Goal: Information Seeking & Learning: Learn about a topic

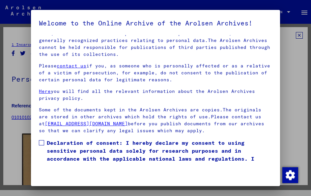
scroll to position [58, 0]
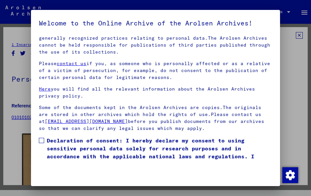
click at [74, 66] on link "contact us" at bounding box center [72, 63] width 30 height 6
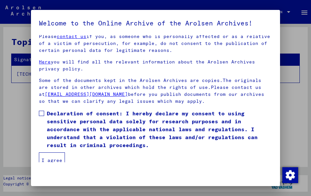
scroll to position [85, 0]
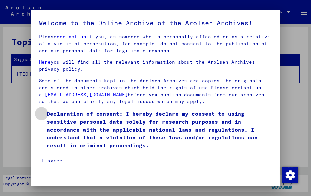
click at [44, 111] on span at bounding box center [41, 113] width 5 height 5
click at [55, 162] on button "I agree" at bounding box center [52, 160] width 26 height 16
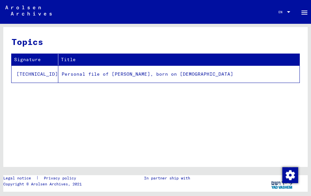
click at [111, 72] on td "Personal file of [PERSON_NAME], born on [DEMOGRAPHIC_DATA]" at bounding box center [178, 73] width 241 height 17
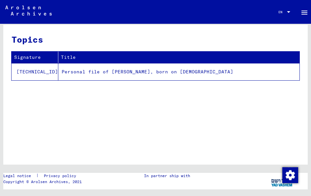
scroll to position [2, 0]
click at [114, 71] on td "Personal file of [PERSON_NAME], born on [DEMOGRAPHIC_DATA]" at bounding box center [178, 71] width 241 height 17
click at [58, 57] on th "Title" at bounding box center [178, 57] width 241 height 12
click at [181, 68] on td "Personal file of [PERSON_NAME], born on [DEMOGRAPHIC_DATA]" at bounding box center [178, 71] width 241 height 17
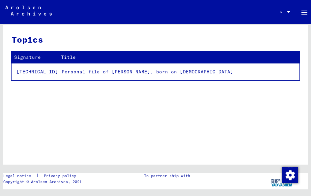
click at [38, 44] on h3 "Topics" at bounding box center [156, 39] width 288 height 13
click at [24, 71] on td "[TECHNICAL_ID]" at bounding box center [35, 71] width 47 height 17
click at [58, 71] on td "Personal file of [PERSON_NAME], born on [DEMOGRAPHIC_DATA]" at bounding box center [178, 71] width 241 height 17
click at [290, 14] on div "EN EN" at bounding box center [285, 10] width 13 height 9
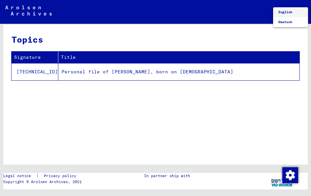
click at [232, 19] on div at bounding box center [155, 98] width 311 height 196
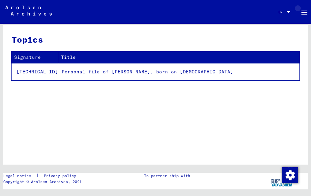
click at [303, 14] on mat-icon "menu" at bounding box center [305, 13] width 8 height 8
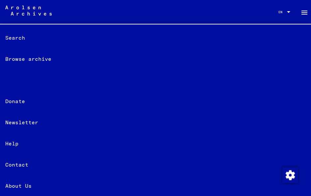
scroll to position [24, 0]
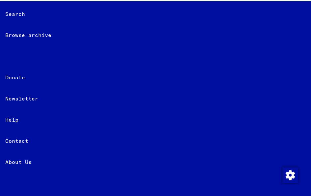
click at [28, 34] on div "Browse archive" at bounding box center [155, 34] width 311 height 21
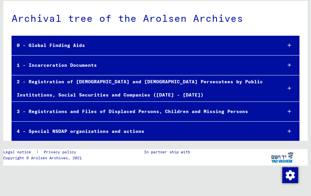
click at [72, 67] on div "1 - Incarceration Documents" at bounding box center [144, 65] width 265 height 13
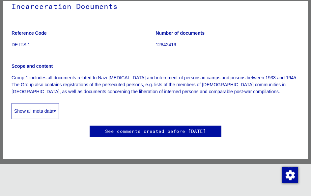
scroll to position [95, 0]
click at [56, 109] on icon at bounding box center [54, 111] width 3 height 5
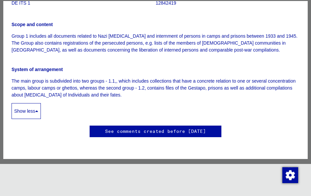
scroll to position [492, 0]
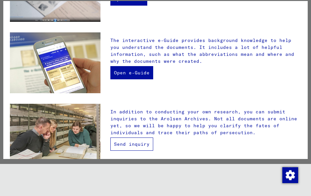
scroll to position [157, 0]
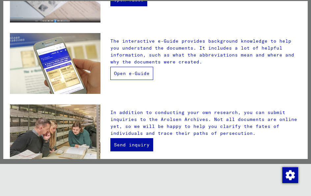
click at [127, 75] on link "Open e-Guide" at bounding box center [132, 73] width 43 height 13
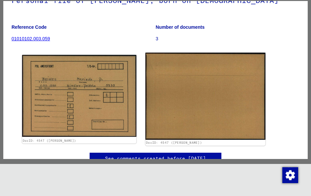
scroll to position [59, 0]
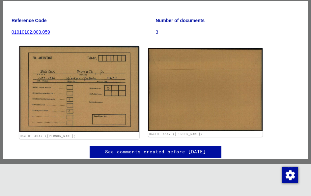
click at [102, 101] on img at bounding box center [79, 89] width 120 height 86
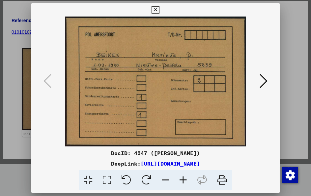
click at [266, 82] on icon at bounding box center [264, 81] width 8 height 16
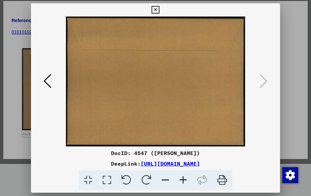
click at [159, 9] on icon at bounding box center [156, 10] width 8 height 8
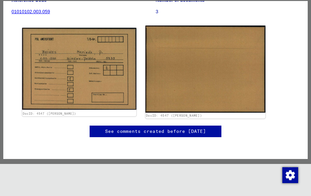
scroll to position [111, 0]
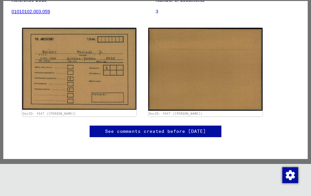
click at [174, 128] on link "See comments created before [DATE]" at bounding box center [155, 131] width 101 height 7
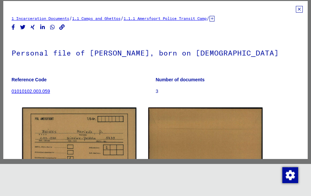
scroll to position [0, 0]
click at [104, 18] on link "1.1 Camps and Ghettos" at bounding box center [96, 18] width 48 height 5
click at [161, 17] on link "1.1.1 Amersfoort Police Transit Camp" at bounding box center [165, 18] width 83 height 5
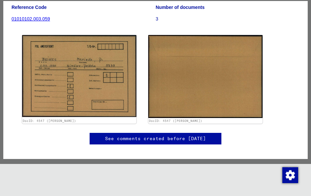
scroll to position [92, 0]
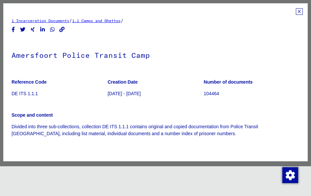
click at [106, 21] on link "1.1 Camps and Ghettos" at bounding box center [96, 20] width 48 height 5
click at [214, 82] on b "Number of documents" at bounding box center [228, 81] width 49 height 5
click at [36, 92] on p "DE ITS 1.1.1" at bounding box center [60, 93] width 96 height 7
click at [23, 23] on link "1 Incarceration Documents" at bounding box center [41, 20] width 58 height 5
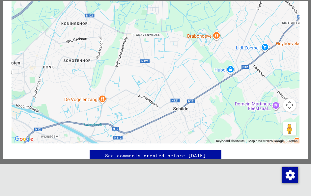
scroll to position [210, 0]
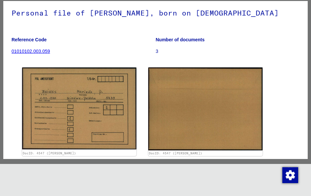
scroll to position [40, 0]
click at [44, 52] on link "01010102.003.059" at bounding box center [31, 50] width 39 height 5
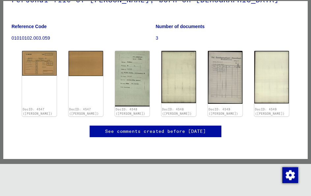
scroll to position [66, 0]
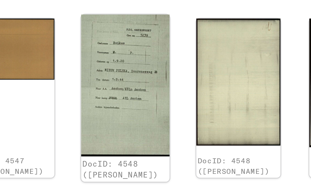
click at [114, 49] on img at bounding box center [132, 78] width 36 height 58
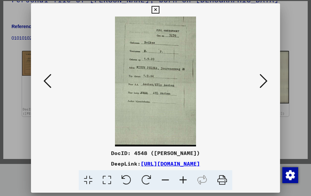
click at [265, 82] on icon at bounding box center [264, 81] width 8 height 16
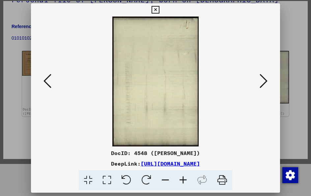
click at [265, 82] on icon at bounding box center [264, 81] width 8 height 16
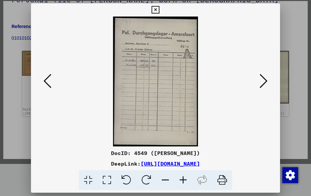
click at [265, 80] on icon at bounding box center [264, 81] width 8 height 16
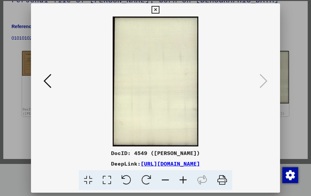
click at [159, 9] on icon at bounding box center [156, 10] width 8 height 8
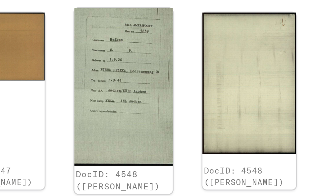
scroll to position [52, 0]
